Goal: Task Accomplishment & Management: Complete application form

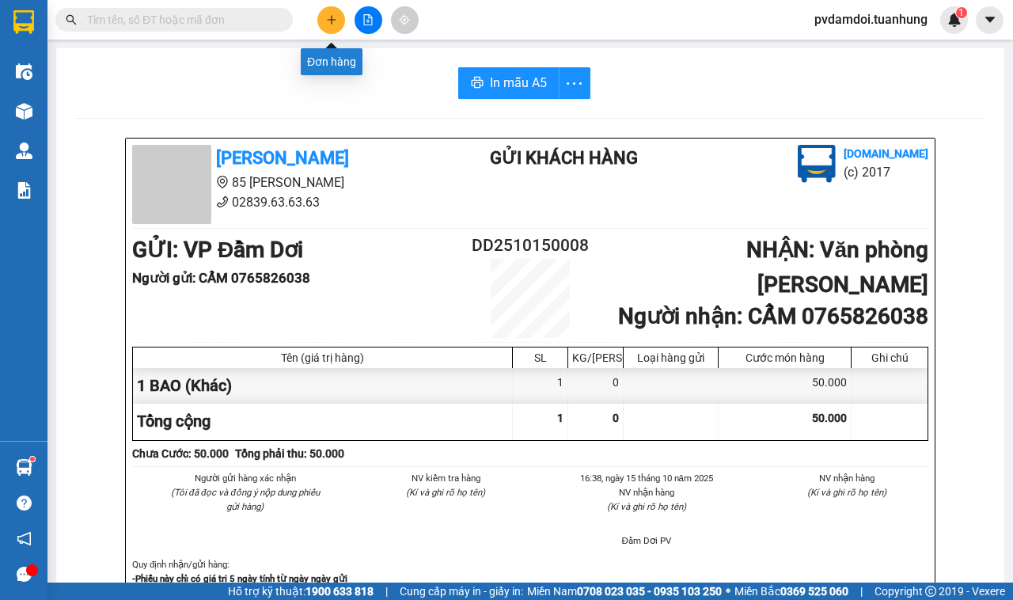
click at [331, 10] on button at bounding box center [331, 20] width 28 height 28
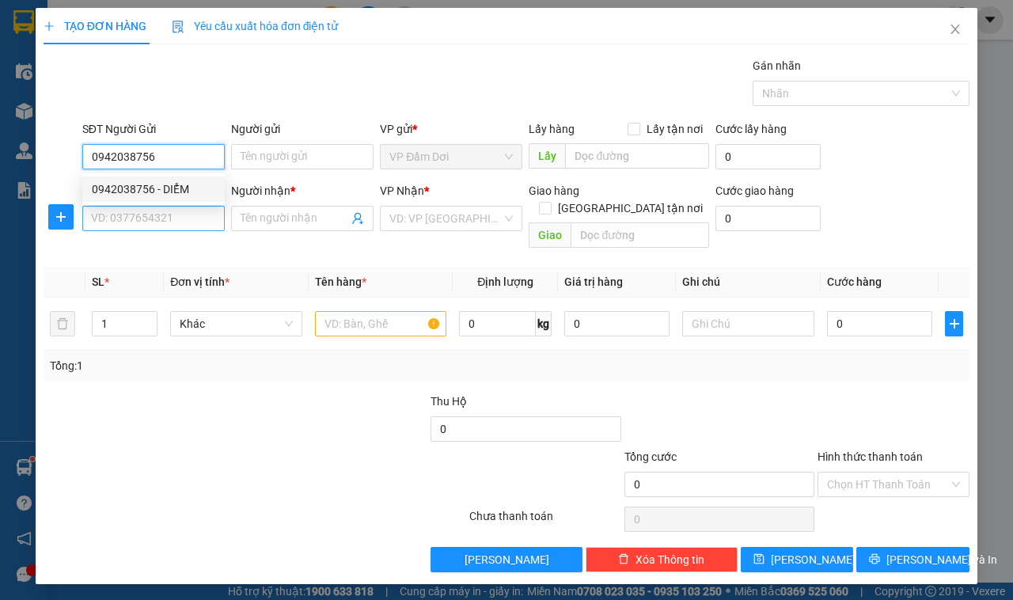
type input "0942038756"
click at [206, 206] on input "SĐT Người Nhận *" at bounding box center [153, 218] width 142 height 25
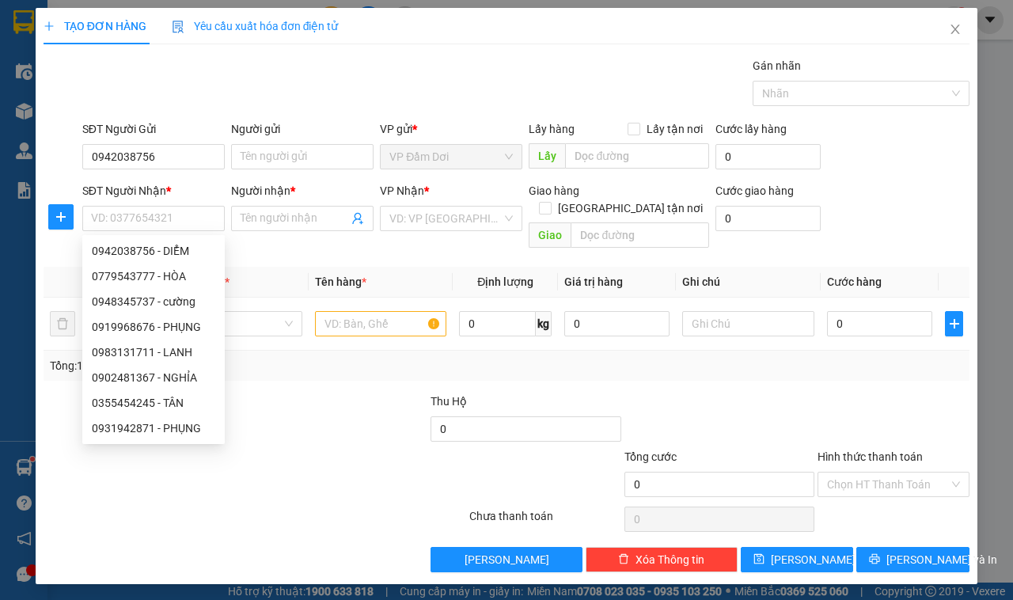
click at [187, 187] on div "SĐT Người Nhận *" at bounding box center [153, 190] width 142 height 17
click at [187, 206] on input "SĐT Người Nhận *" at bounding box center [153, 218] width 142 height 25
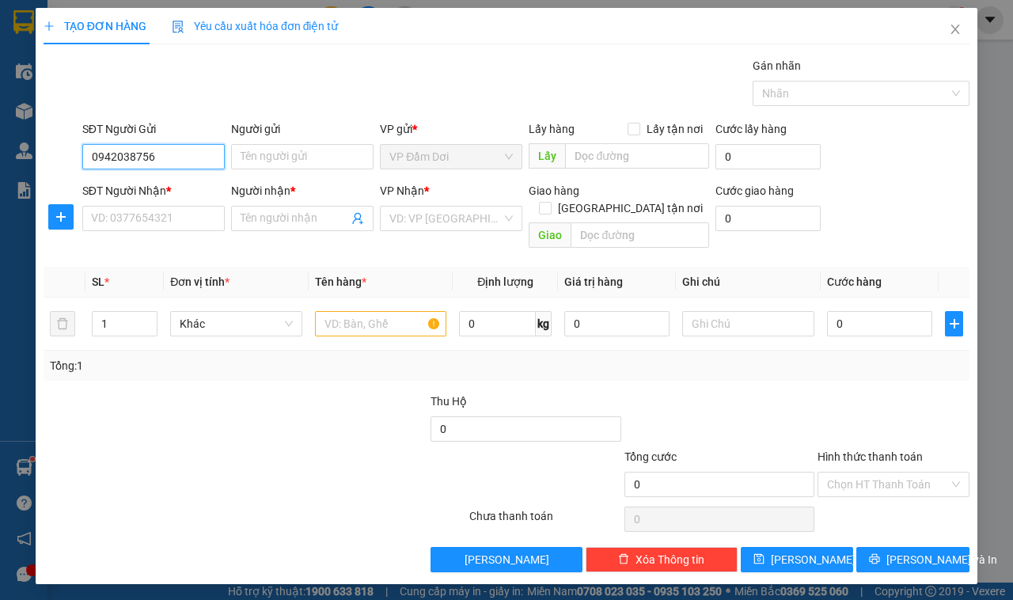
drag, startPoint x: 165, startPoint y: 146, endPoint x: 172, endPoint y: 142, distance: 8.8
click at [169, 144] on input "0942038756" at bounding box center [153, 156] width 142 height 25
click at [168, 191] on div "0942038756 - DIỂM" at bounding box center [153, 188] width 123 height 17
type input "DIỂM"
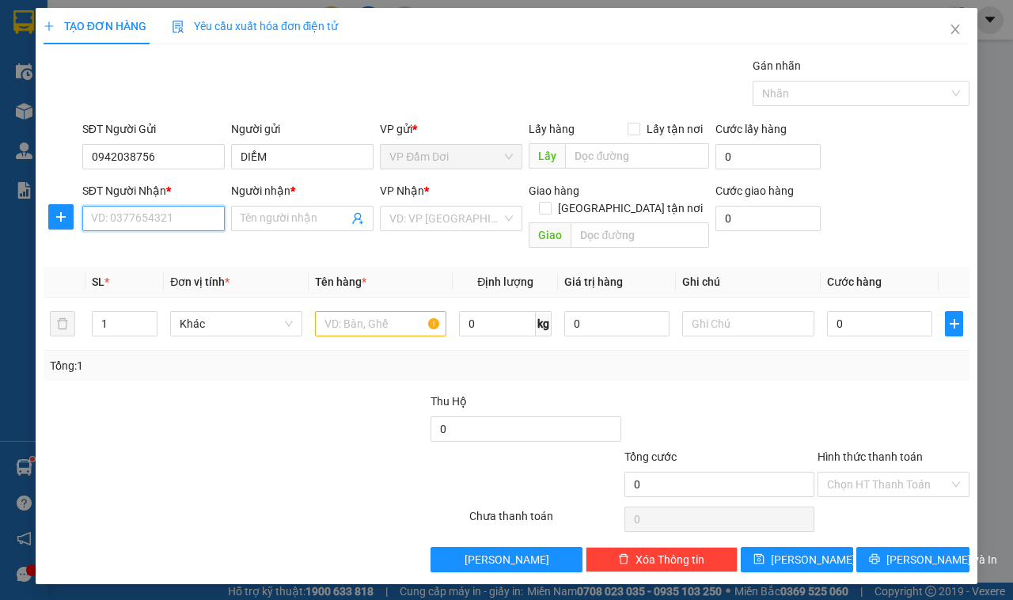
click at [145, 210] on input "SĐT Người Nhận *" at bounding box center [153, 218] width 142 height 25
click at [153, 214] on input "09388408899" at bounding box center [153, 218] width 142 height 25
type input "0938840889"
click at [293, 219] on input "Người nhận *" at bounding box center [295, 218] width 108 height 17
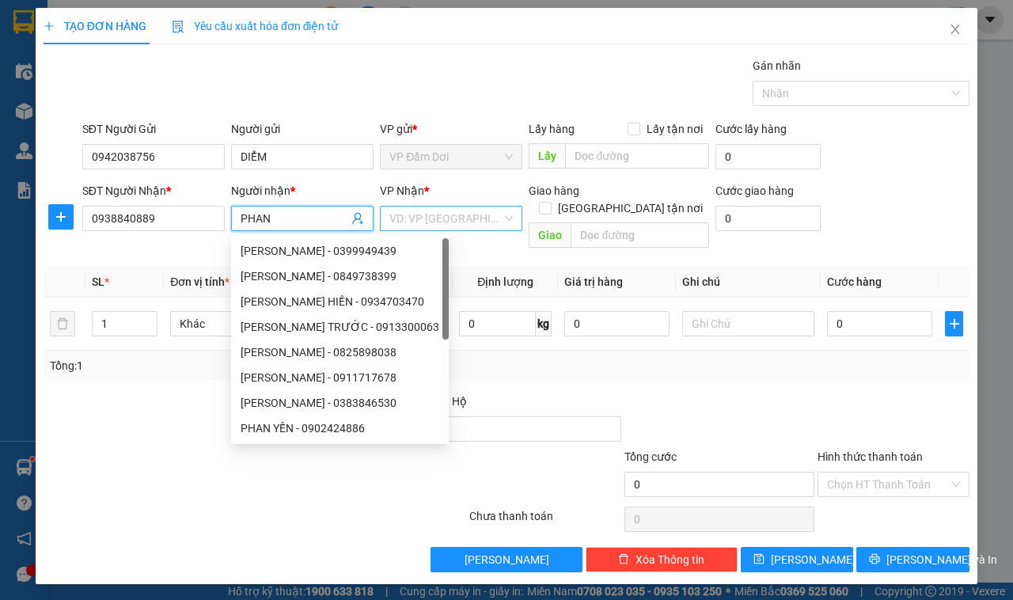
type input "PHAN"
click at [421, 218] on input "search" at bounding box center [445, 218] width 112 height 24
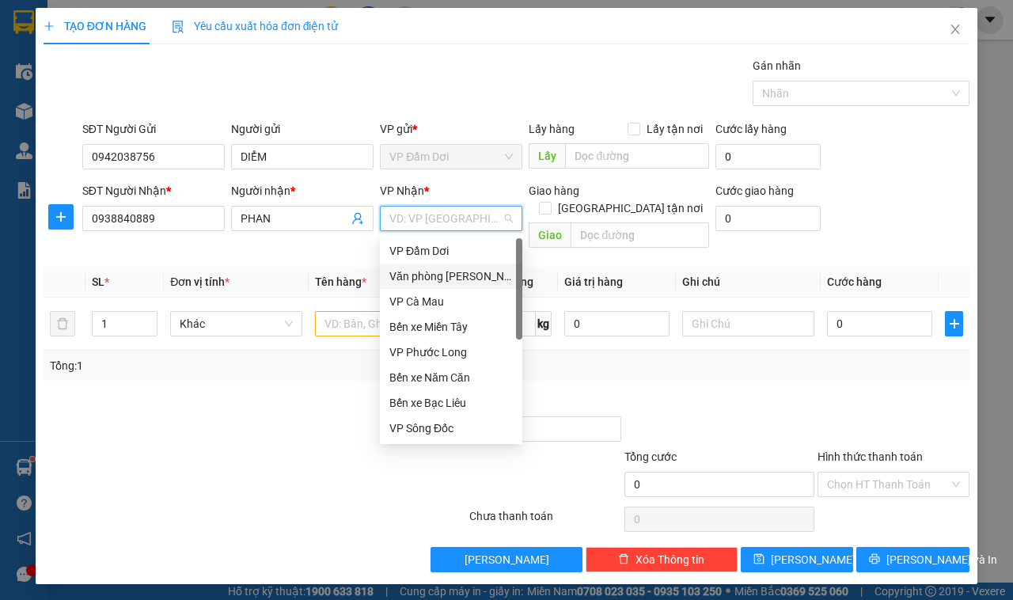
click at [445, 269] on div "Văn phòng [PERSON_NAME]" at bounding box center [450, 275] width 123 height 17
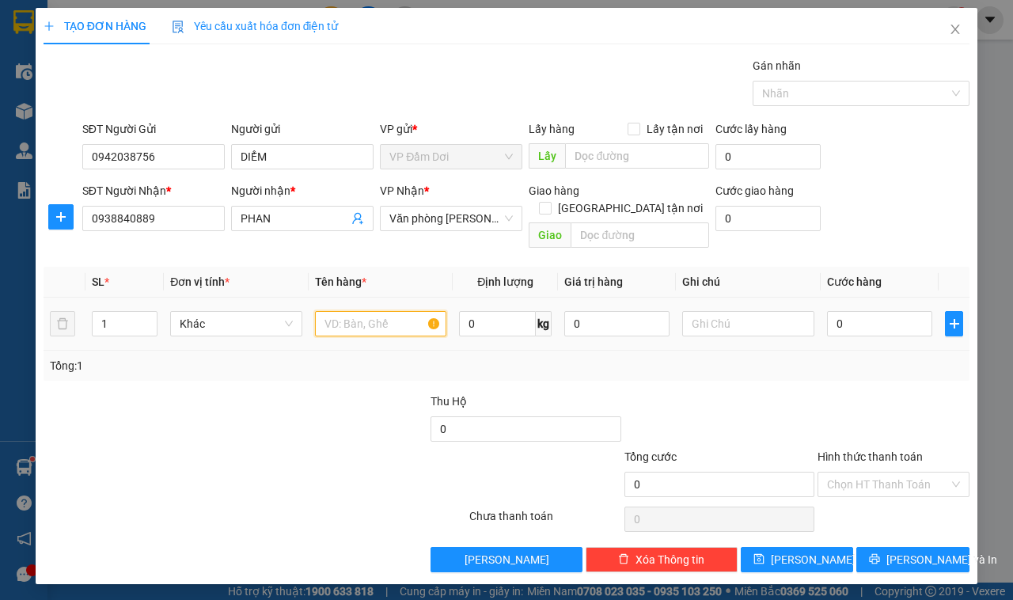
click at [388, 311] on input "text" at bounding box center [381, 323] width 132 height 25
type input "1 KIỆN"
click at [863, 473] on input "Hình thức thanh toán" at bounding box center [888, 484] width 122 height 24
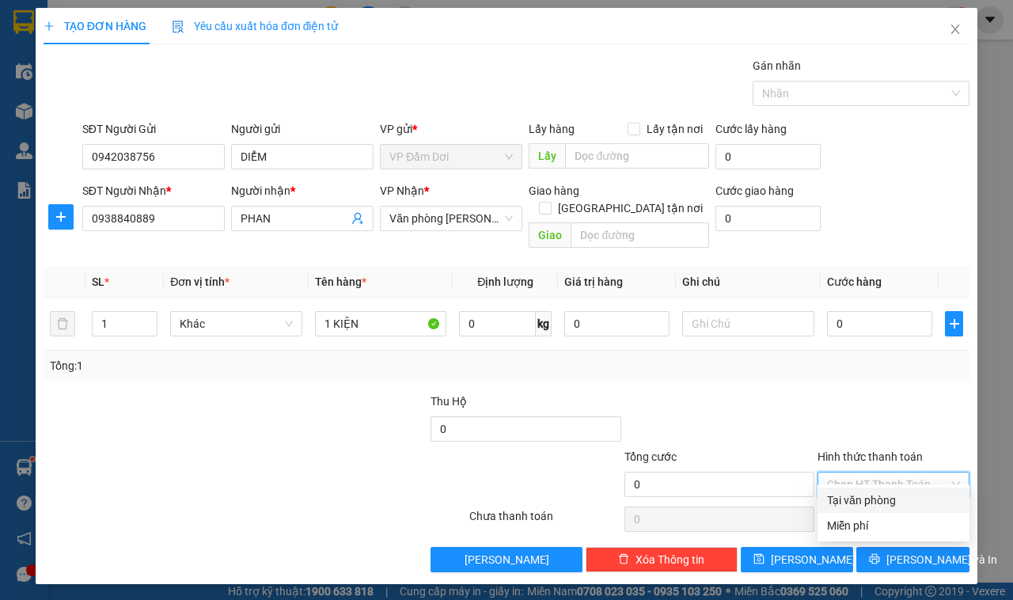
click at [876, 501] on div "Tại văn phòng" at bounding box center [893, 499] width 133 height 17
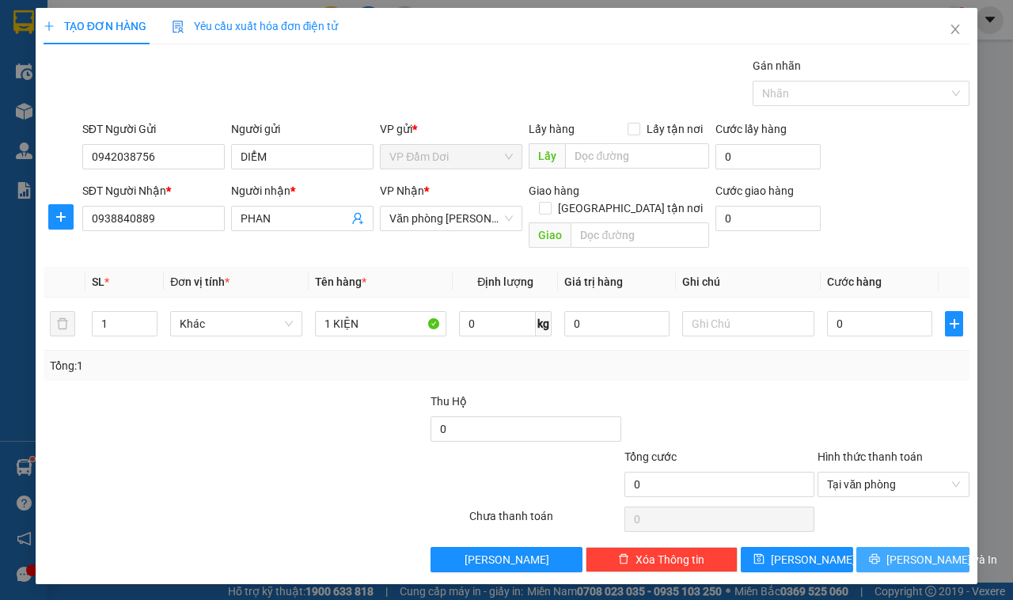
click at [880, 554] on icon "printer" at bounding box center [874, 559] width 10 height 10
click at [839, 311] on input "0" at bounding box center [879, 323] width 105 height 25
type input "003"
type input "3"
type input "0.030"
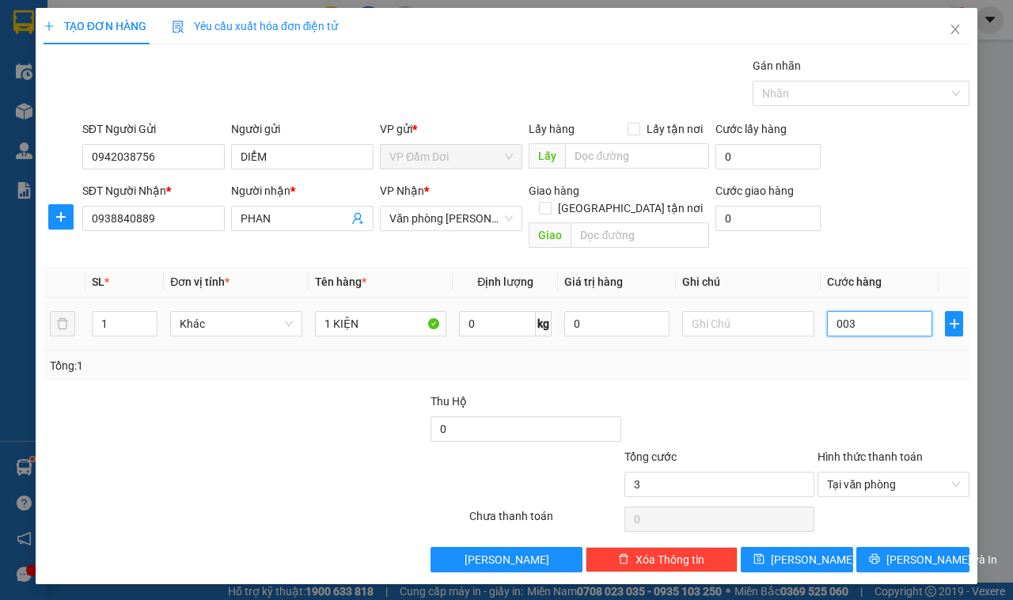
type input "30"
click at [852, 396] on div at bounding box center [893, 419] width 155 height 55
type input "30.000"
click at [894, 547] on button "[PERSON_NAME] và In" at bounding box center [912, 559] width 113 height 25
